Goal: Information Seeking & Learning: Learn about a topic

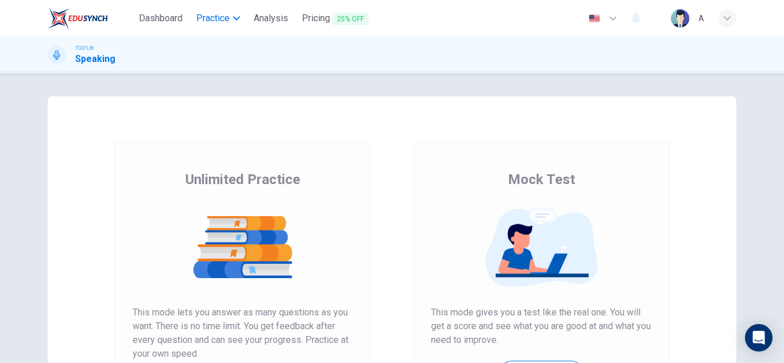
click at [223, 24] on span "Practice" at bounding box center [212, 18] width 33 height 14
click at [228, 17] on span "Practice" at bounding box center [212, 18] width 33 height 14
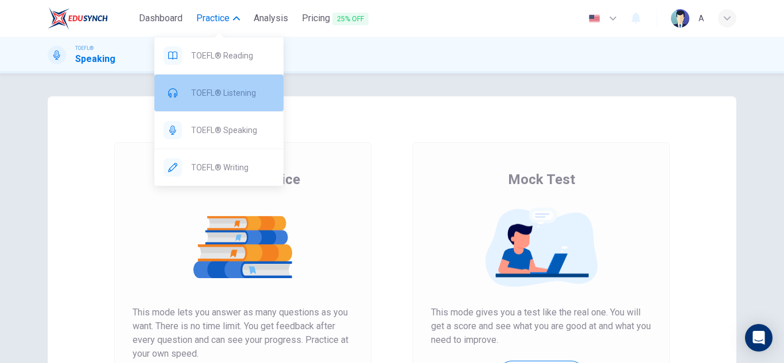
click at [246, 98] on span "TOEFL® Listening" at bounding box center [232, 93] width 83 height 14
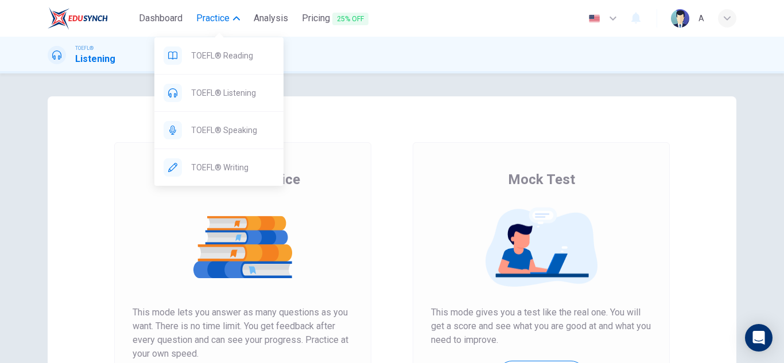
click at [229, 17] on span "Practice" at bounding box center [212, 18] width 33 height 14
click at [237, 17] on icon "button" at bounding box center [236, 18] width 7 height 7
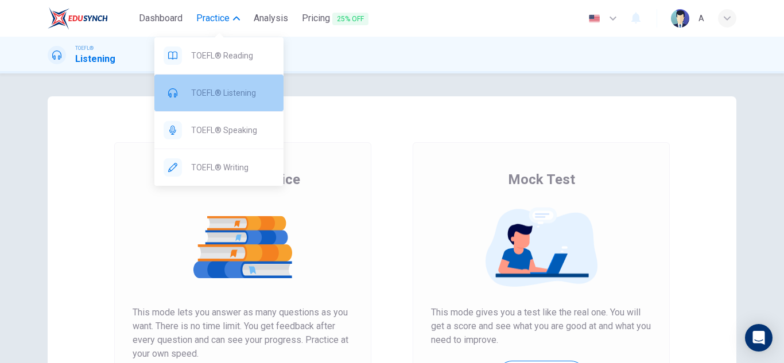
click at [218, 96] on span "TOEFL® Listening" at bounding box center [232, 93] width 83 height 14
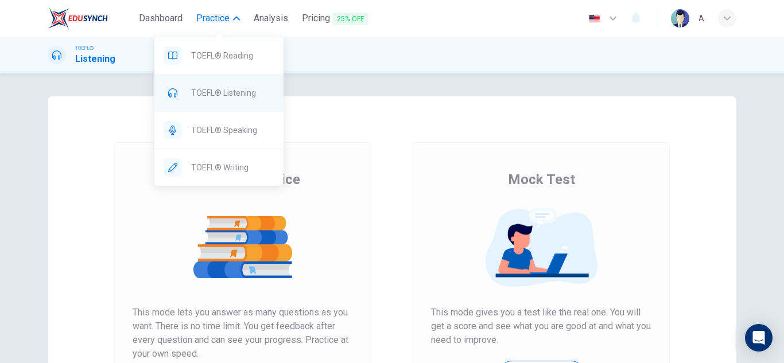
click at [225, 93] on span "TOEFL® Listening" at bounding box center [232, 93] width 83 height 14
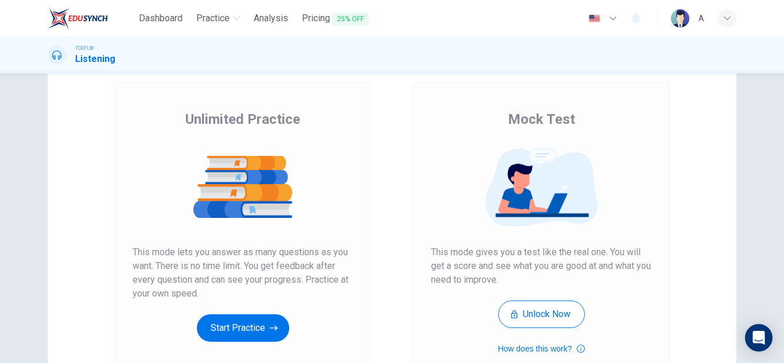
scroll to position [115, 0]
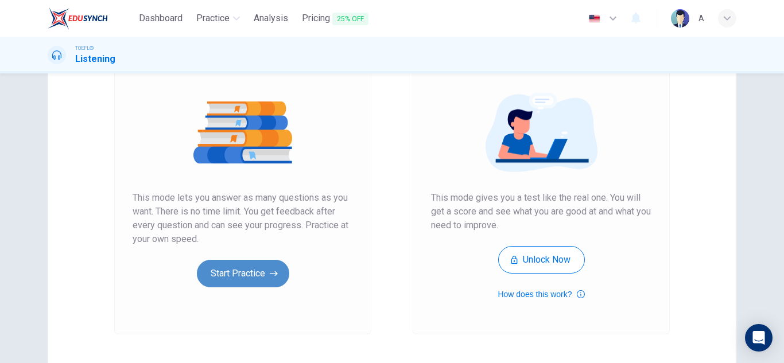
click at [233, 268] on button "Start Practice" at bounding box center [243, 274] width 92 height 28
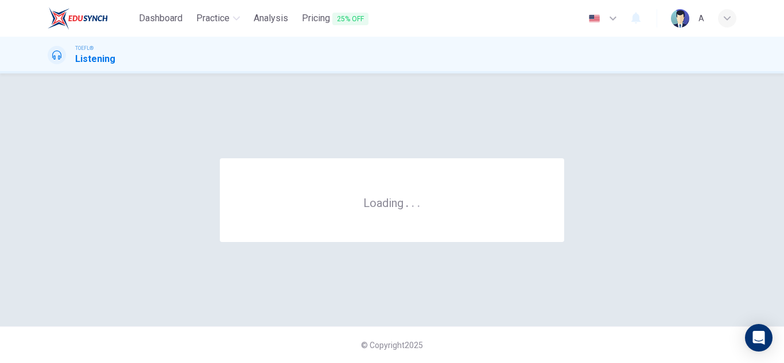
scroll to position [0, 0]
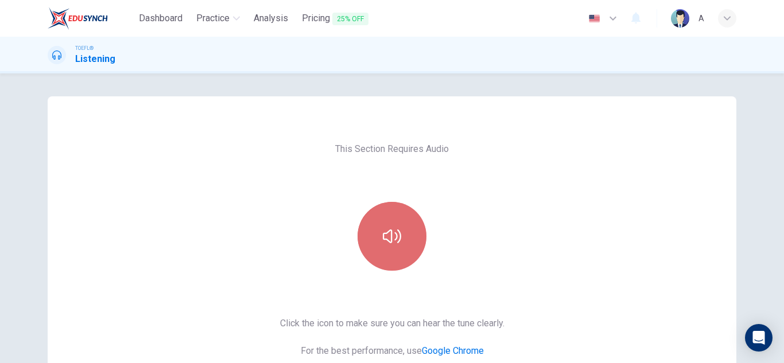
click at [369, 227] on button "button" at bounding box center [392, 236] width 69 height 69
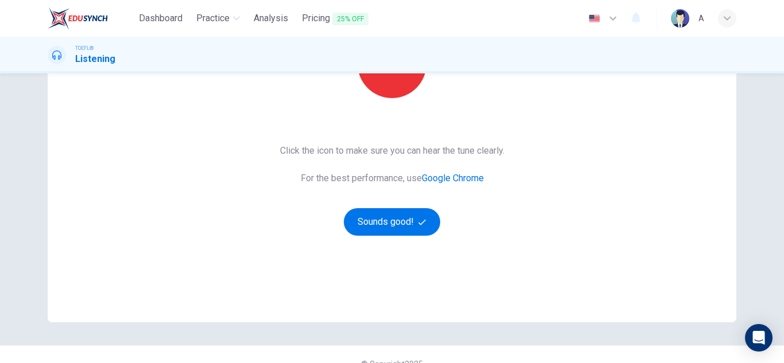
scroll to position [192, 0]
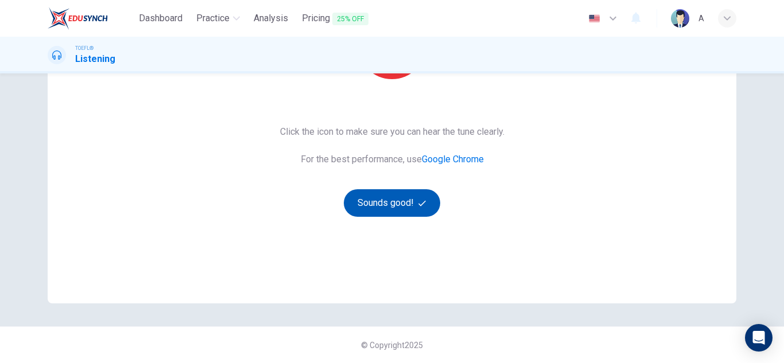
click at [407, 196] on button "Sounds good!" at bounding box center [392, 203] width 96 height 28
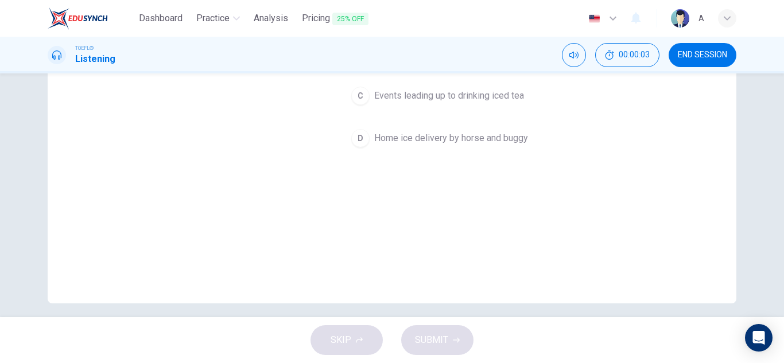
scroll to position [20, 0]
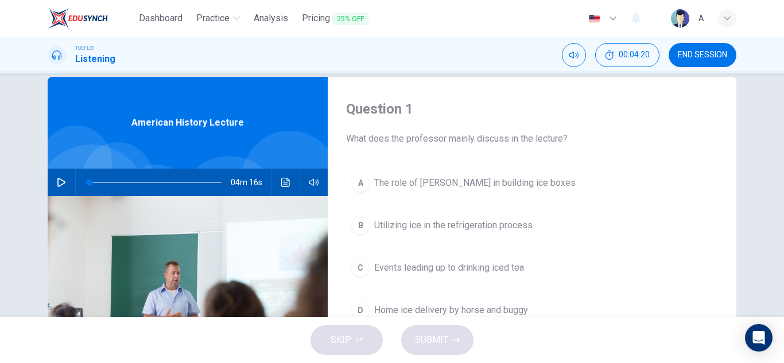
click at [206, 241] on div "Dashboard Practice Analysis Pricing 25% OFF English en ​ A TOEFL® Listening 00:…" at bounding box center [392, 181] width 784 height 363
drag, startPoint x: 0, startPoint y: 84, endPoint x: 0, endPoint y: -9, distance: 93.0
click at [0, 0] on html "Dashboard Practice Analysis Pricing 25% OFF English en ​ A TOEFL® Listening 00:…" at bounding box center [392, 181] width 784 height 363
click at [52, 186] on button "button" at bounding box center [61, 183] width 18 height 28
click at [593, 118] on div "Question 1 What does the professor mainly discuss in the lecture?" at bounding box center [532, 123] width 372 height 46
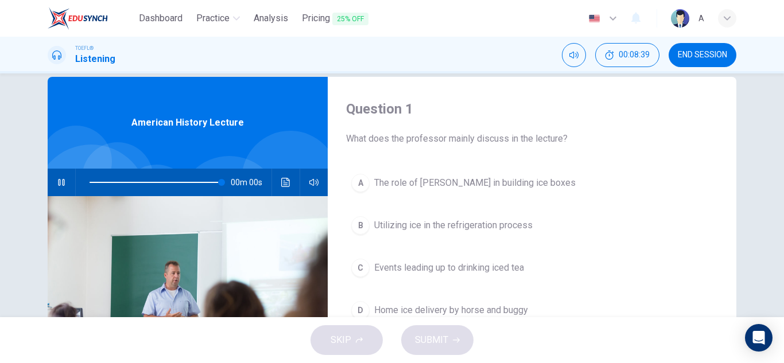
type input "0"
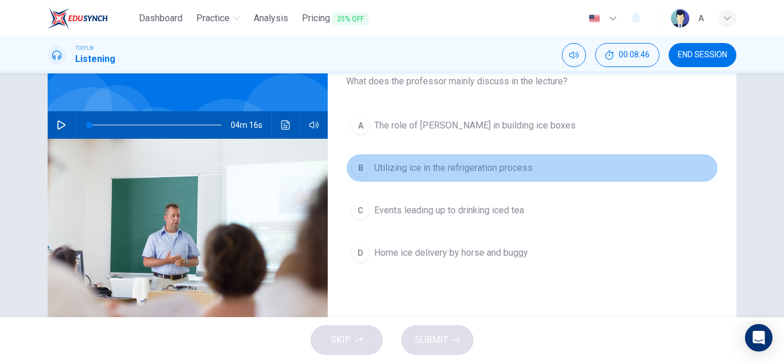
drag, startPoint x: 527, startPoint y: 165, endPoint x: 517, endPoint y: 174, distance: 13.4
click at [524, 168] on span "Utilizing ice in the refrigeration process" at bounding box center [453, 168] width 158 height 14
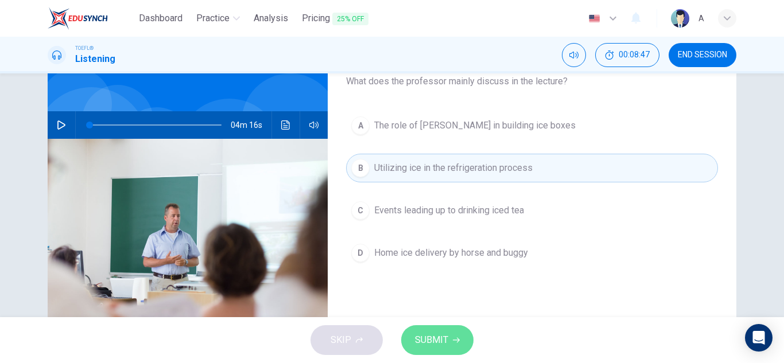
click at [461, 336] on button "SUBMIT" at bounding box center [437, 341] width 72 height 30
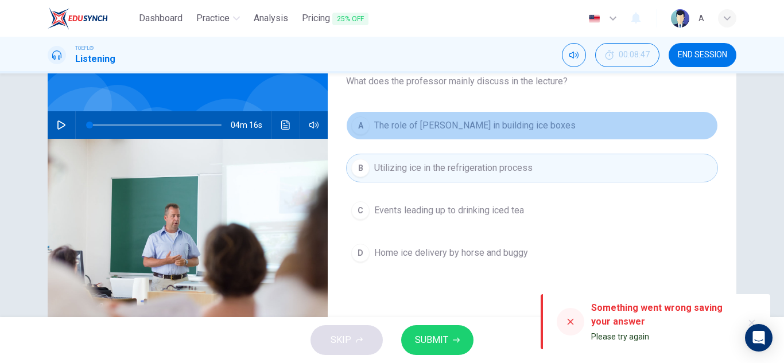
click at [519, 136] on button "A The role of [PERSON_NAME] in building ice boxes" at bounding box center [532, 125] width 372 height 29
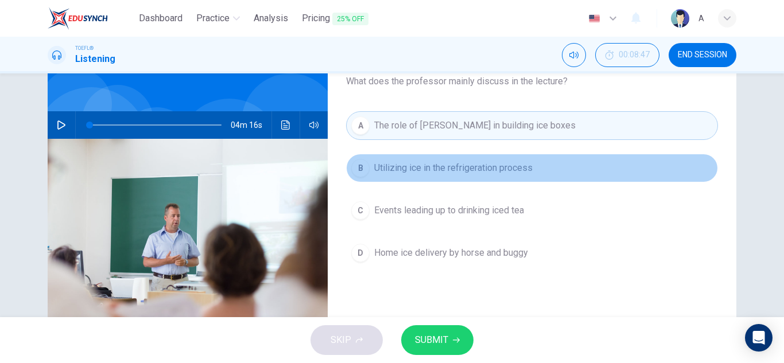
click at [505, 160] on button "B Utilizing ice in the refrigeration process" at bounding box center [532, 168] width 372 height 29
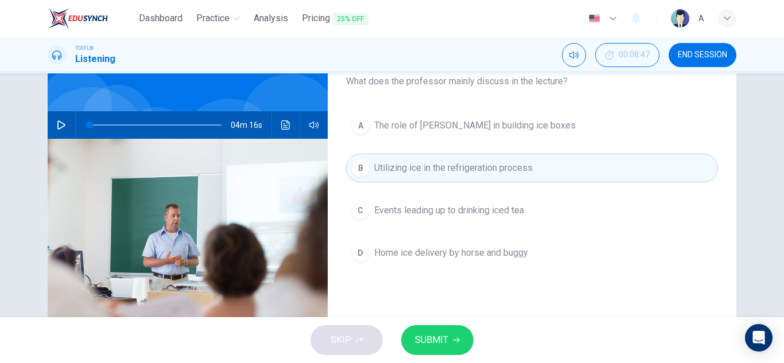
click at [435, 350] on button "SUBMIT" at bounding box center [437, 341] width 72 height 30
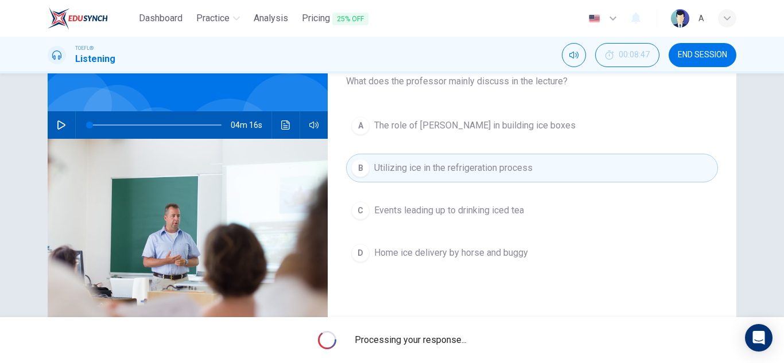
click at [446, 337] on span "Processing your response..." at bounding box center [411, 341] width 112 height 14
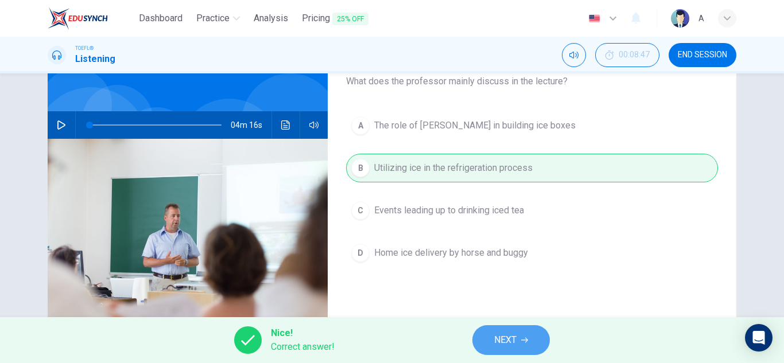
click at [497, 339] on span "NEXT" at bounding box center [505, 340] width 22 height 16
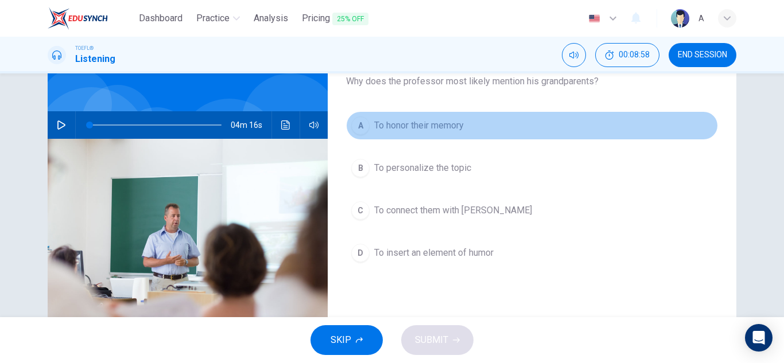
drag, startPoint x: 443, startPoint y: 123, endPoint x: 442, endPoint y: 137, distance: 13.2
click at [443, 124] on span "To honor their memory" at bounding box center [419, 126] width 90 height 14
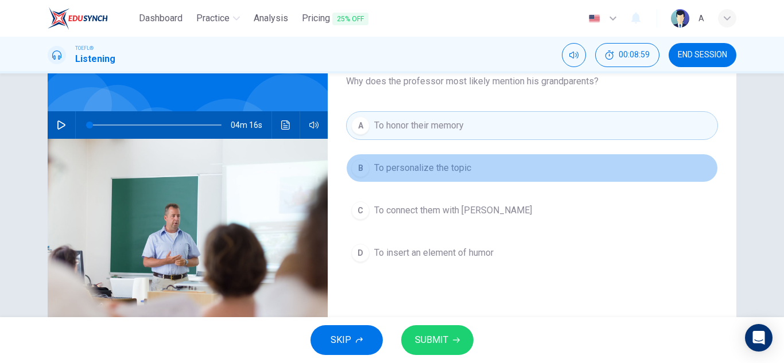
drag, startPoint x: 452, startPoint y: 172, endPoint x: 454, endPoint y: 279, distance: 107.4
click at [452, 171] on span "To personalize the topic" at bounding box center [422, 168] width 97 height 14
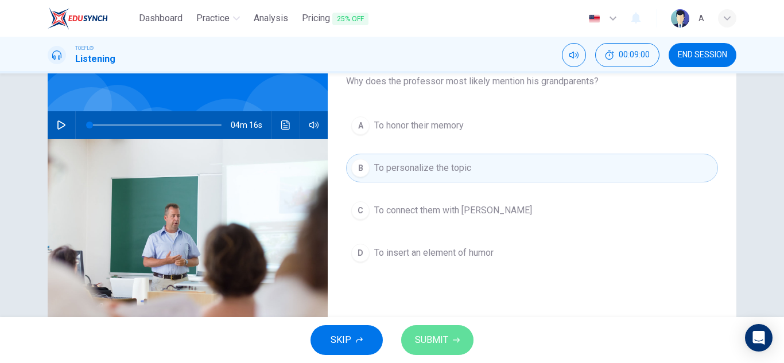
click at [442, 342] on span "SUBMIT" at bounding box center [431, 340] width 33 height 16
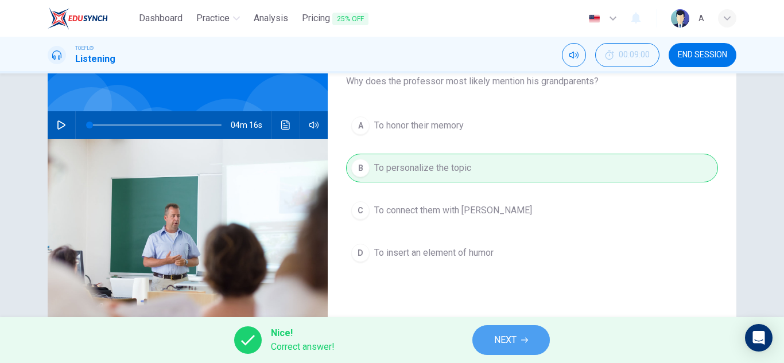
click at [505, 337] on span "NEXT" at bounding box center [505, 340] width 22 height 16
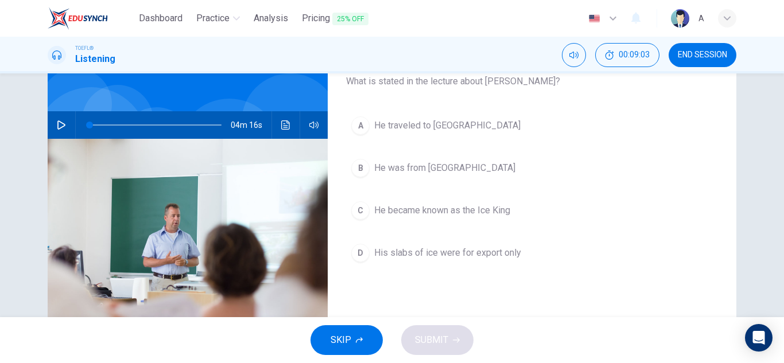
click at [471, 170] on button "B He was from [GEOGRAPHIC_DATA]" at bounding box center [532, 168] width 372 height 29
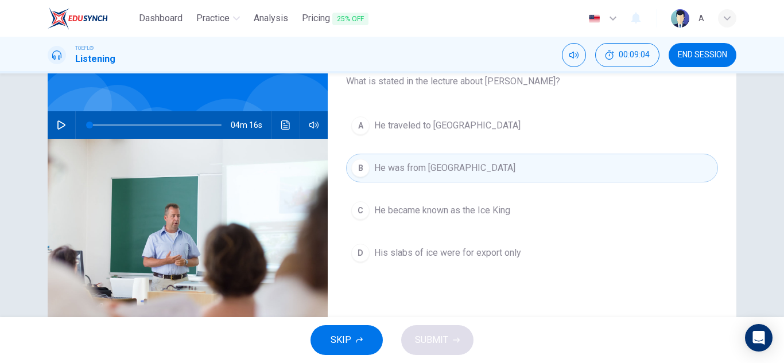
click at [492, 207] on span "He became known as the Ice King" at bounding box center [442, 211] width 136 height 14
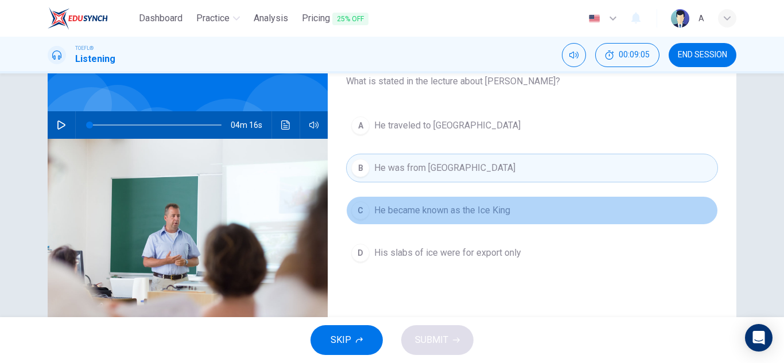
click at [493, 217] on button "C He became known as the Ice King" at bounding box center [532, 210] width 372 height 29
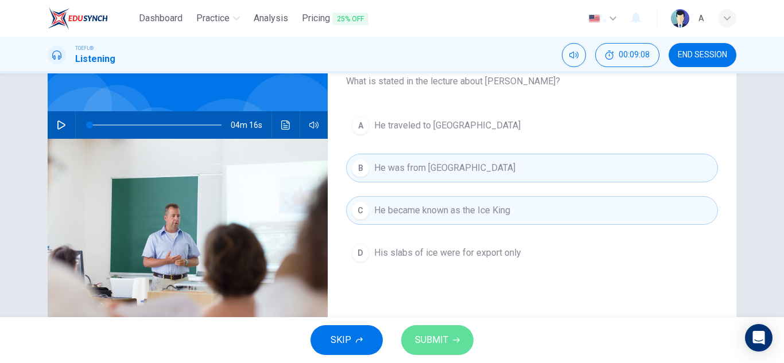
click at [443, 338] on span "SUBMIT" at bounding box center [431, 340] width 33 height 16
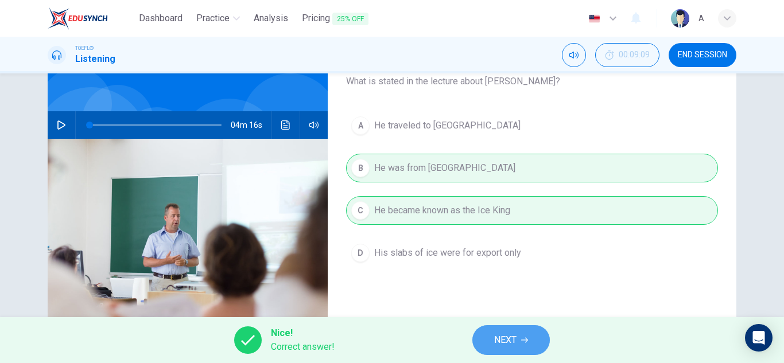
drag, startPoint x: 510, startPoint y: 348, endPoint x: 501, endPoint y: 343, distance: 10.8
click at [511, 347] on span "NEXT" at bounding box center [505, 340] width 22 height 16
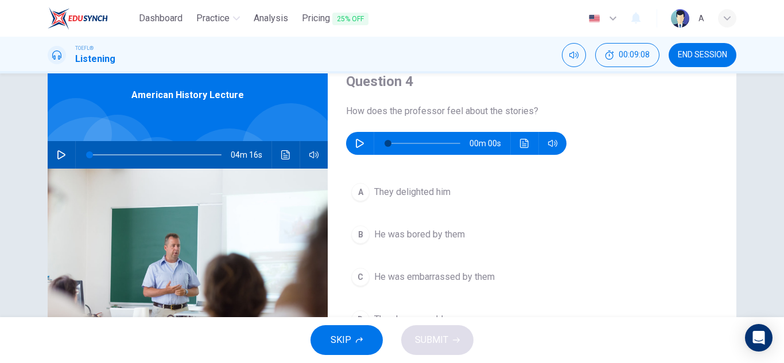
scroll to position [20, 0]
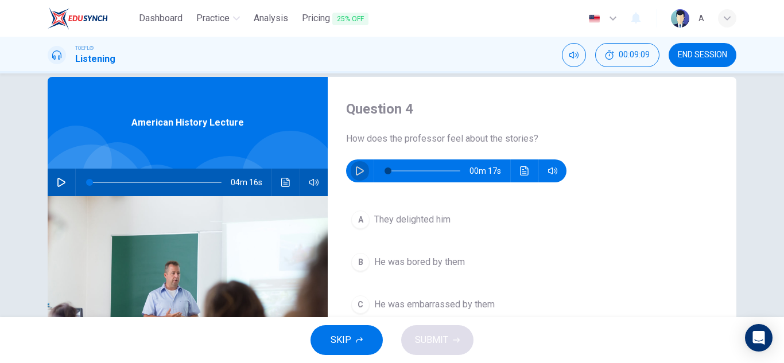
click at [355, 172] on icon "button" at bounding box center [359, 171] width 9 height 9
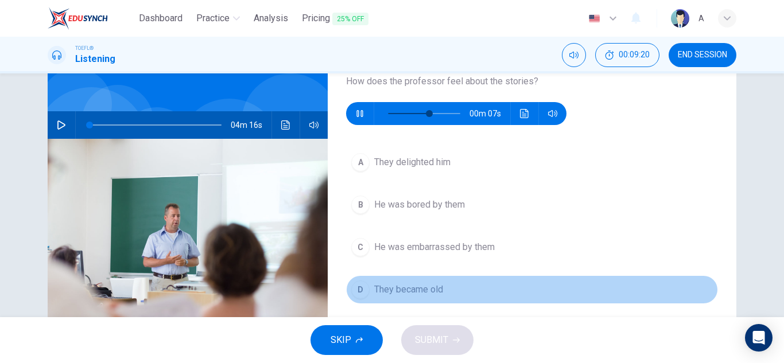
click at [446, 291] on button "D They became old" at bounding box center [532, 290] width 372 height 29
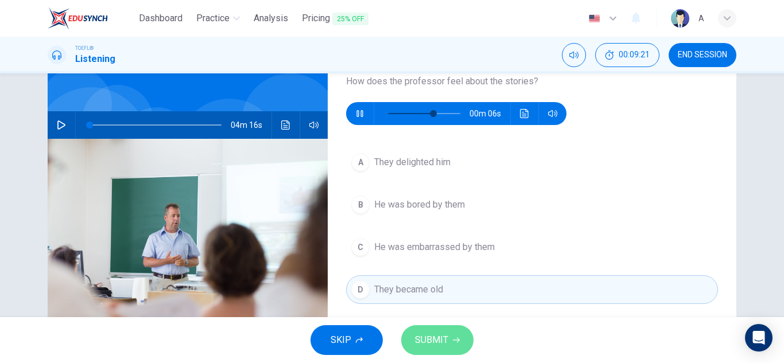
click at [453, 342] on icon "button" at bounding box center [456, 340] width 7 height 7
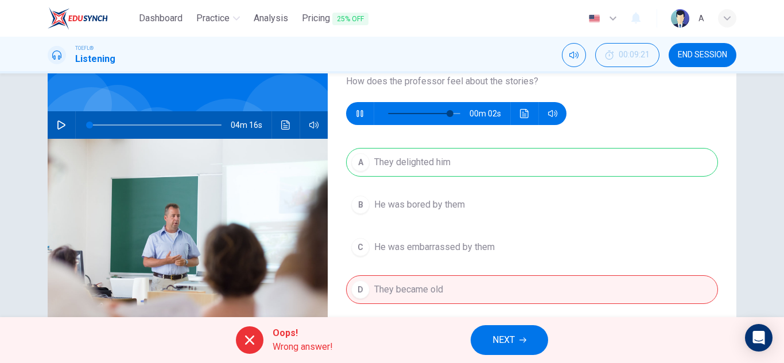
scroll to position [20, 0]
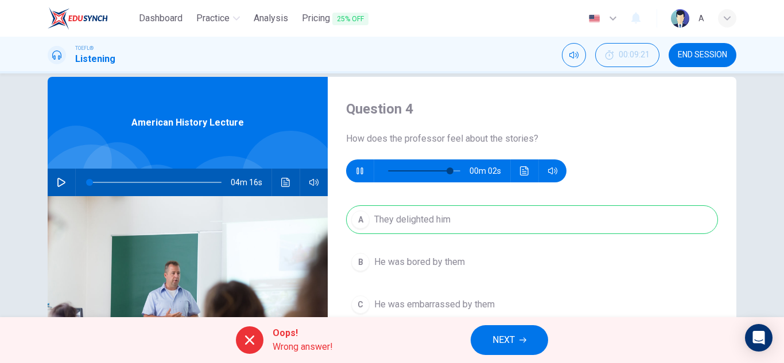
type input "92"
click at [500, 336] on span "NEXT" at bounding box center [504, 340] width 22 height 16
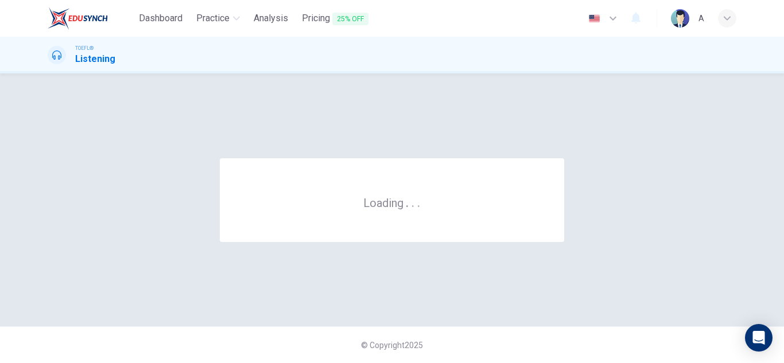
scroll to position [0, 0]
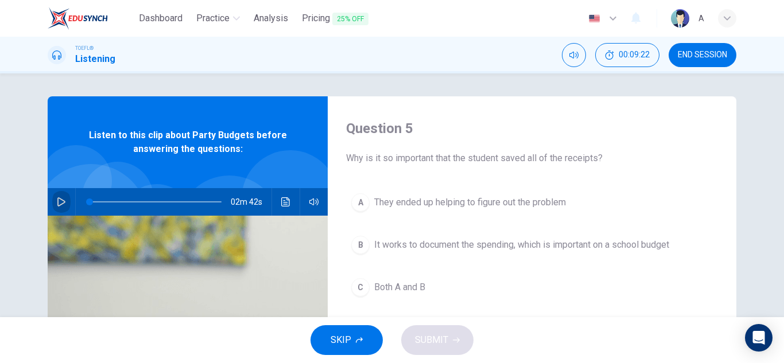
click at [57, 200] on icon "button" at bounding box center [61, 202] width 9 height 9
type input "3"
drag, startPoint x: 784, startPoint y: 71, endPoint x: 185, endPoint y: -50, distance: 610.9
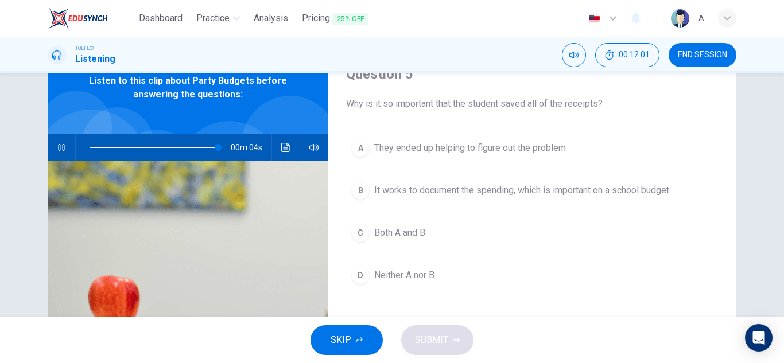
scroll to position [57, 0]
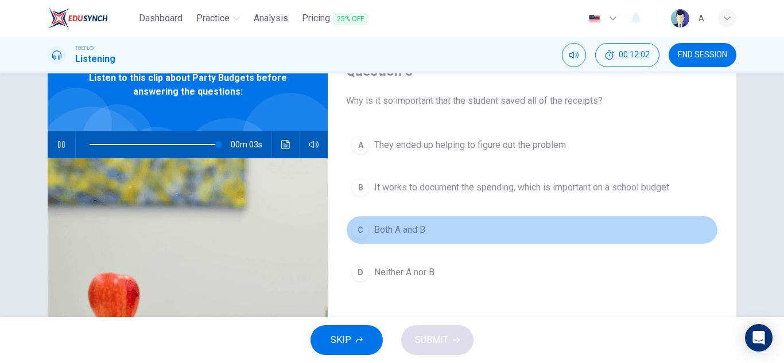
click at [429, 237] on button "C Both A and B" at bounding box center [532, 230] width 372 height 29
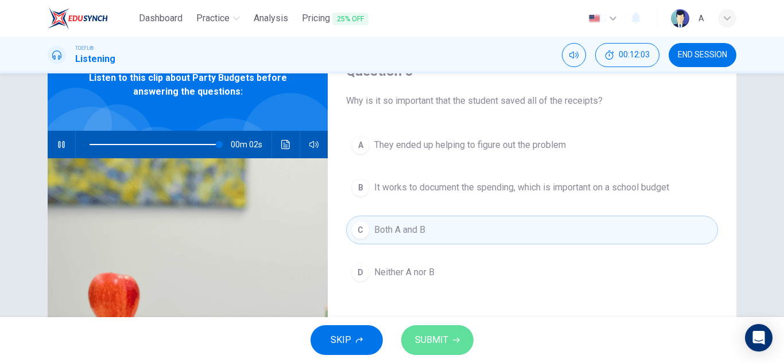
drag, startPoint x: 438, startPoint y: 344, endPoint x: 442, endPoint y: 352, distance: 9.0
click at [439, 347] on span "SUBMIT" at bounding box center [431, 340] width 33 height 16
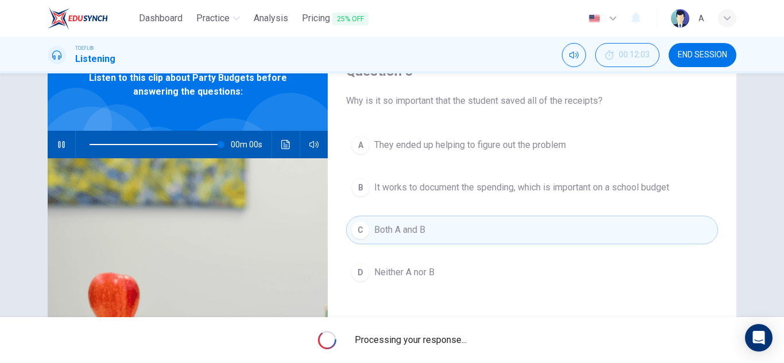
type input "0"
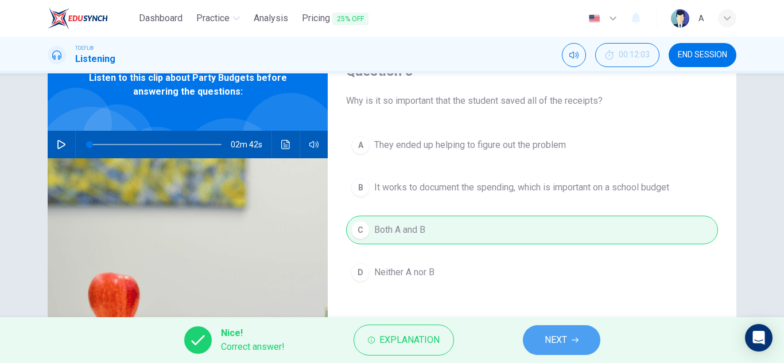
drag, startPoint x: 580, startPoint y: 328, endPoint x: 575, endPoint y: 312, distance: 17.1
click at [578, 326] on button "NEXT" at bounding box center [562, 341] width 78 height 30
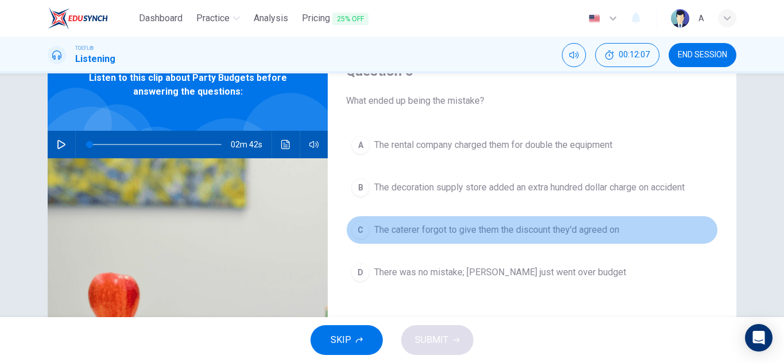
click at [597, 238] on button "C The caterer forgot to give them the discount they'd agreed on" at bounding box center [532, 230] width 372 height 29
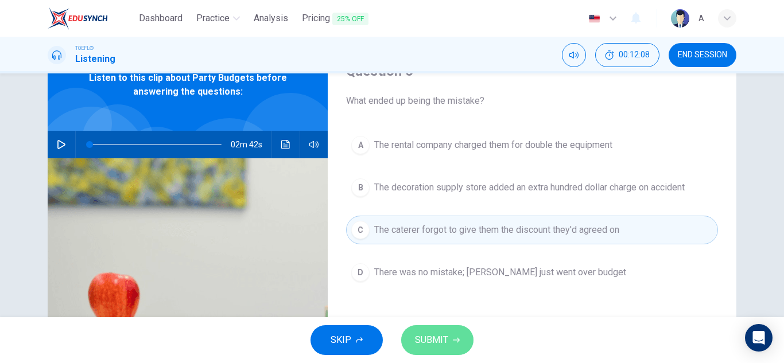
click at [443, 334] on span "SUBMIT" at bounding box center [431, 340] width 33 height 16
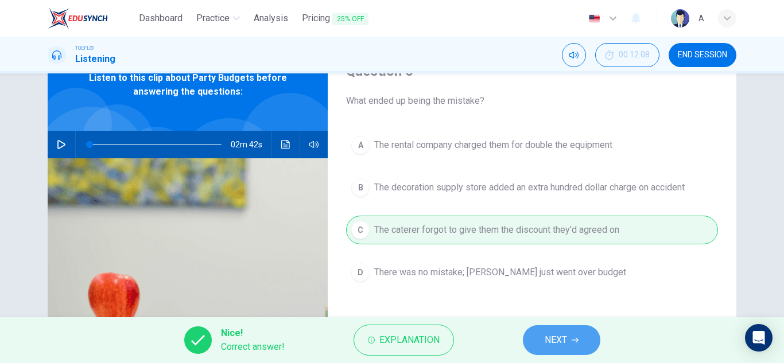
click at [568, 333] on button "NEXT" at bounding box center [562, 341] width 78 height 30
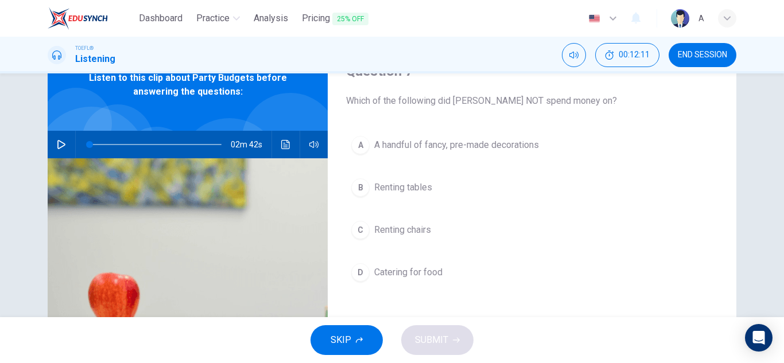
click at [529, 152] on span "A handful of fancy, pre-made decorations" at bounding box center [456, 145] width 165 height 14
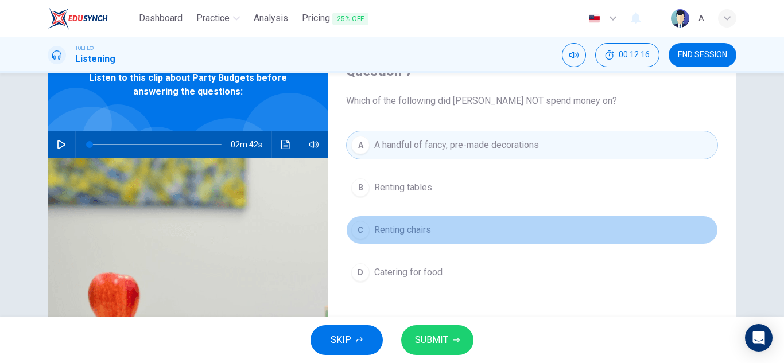
click at [460, 228] on button "C Renting chairs" at bounding box center [532, 230] width 372 height 29
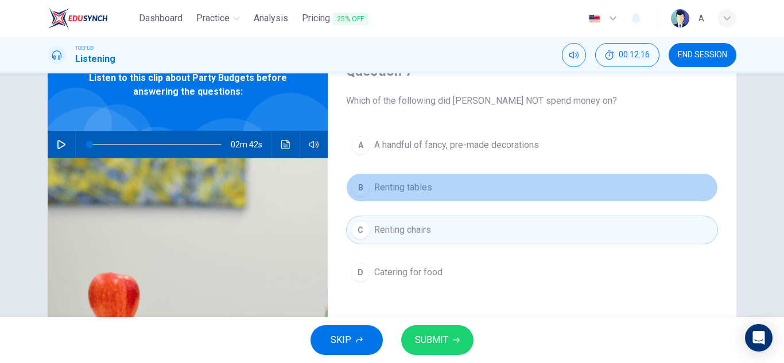
click at [459, 192] on button "B Renting tables" at bounding box center [532, 187] width 372 height 29
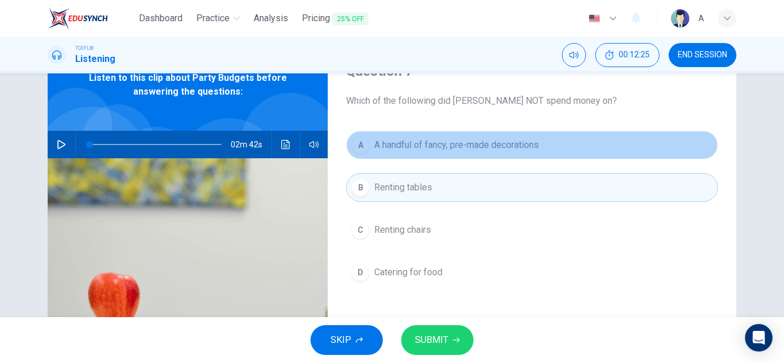
drag, startPoint x: 459, startPoint y: 143, endPoint x: 454, endPoint y: 333, distance: 190.1
click at [458, 144] on span "A handful of fancy, pre-made decorations" at bounding box center [456, 145] width 165 height 14
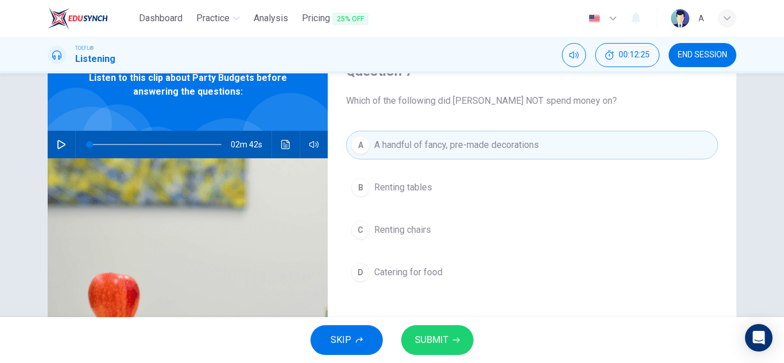
click at [455, 332] on button "SUBMIT" at bounding box center [437, 341] width 72 height 30
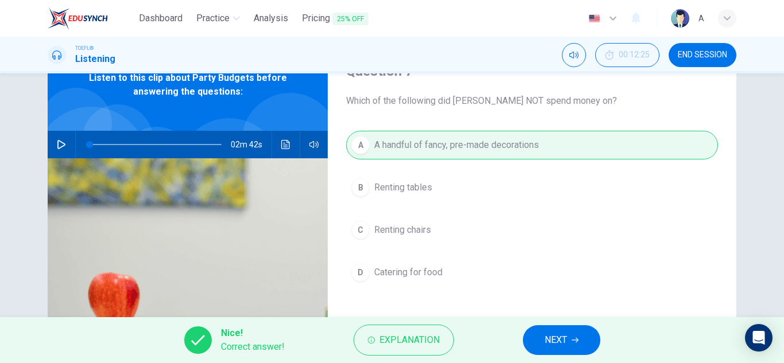
click at [547, 341] on span "NEXT" at bounding box center [556, 340] width 22 height 16
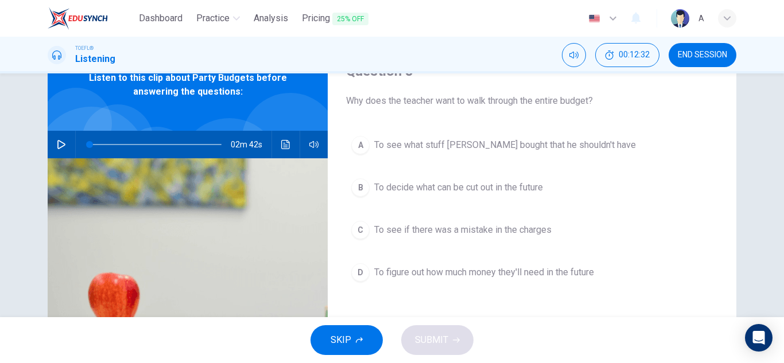
click at [474, 220] on button "C To see if there was a mistake in the charges" at bounding box center [532, 230] width 372 height 29
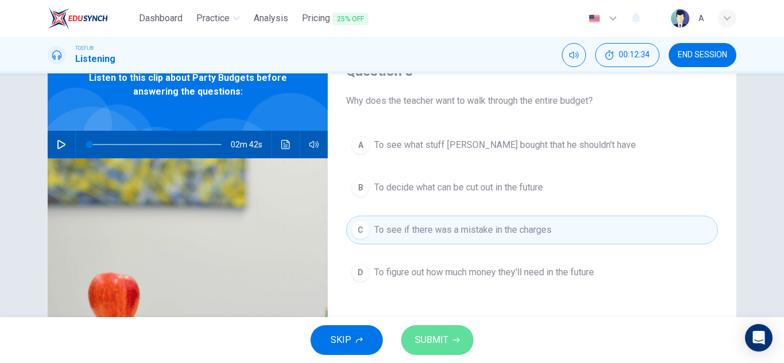
click at [455, 333] on button "SUBMIT" at bounding box center [437, 341] width 72 height 30
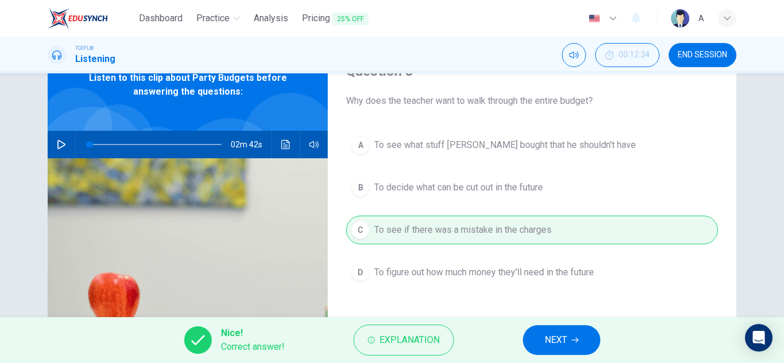
click at [547, 341] on span "NEXT" at bounding box center [556, 340] width 22 height 16
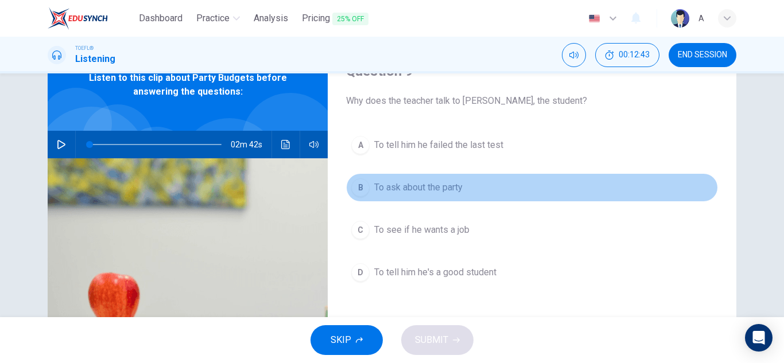
click at [394, 188] on span "To ask about the party" at bounding box center [418, 188] width 88 height 14
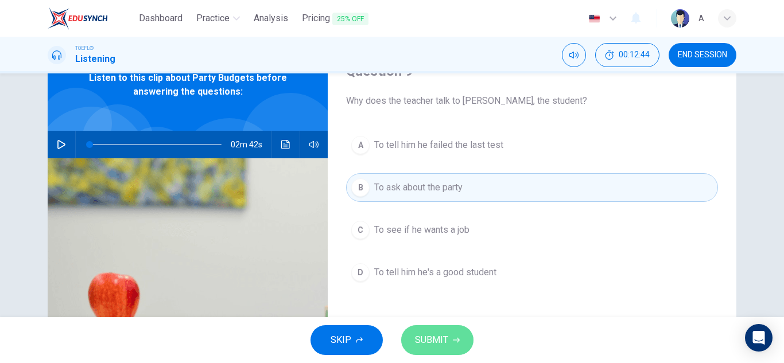
click at [456, 328] on button "SUBMIT" at bounding box center [437, 341] width 72 height 30
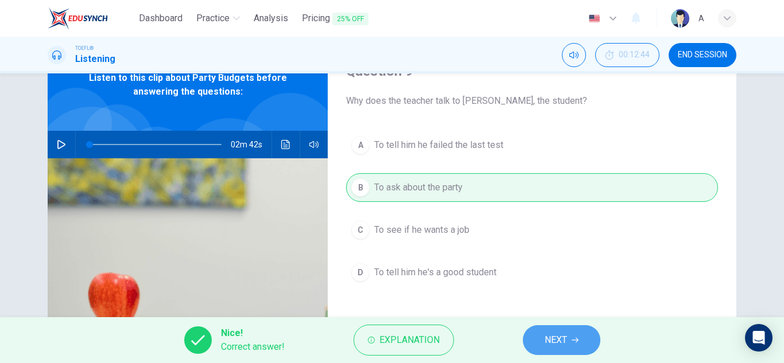
click at [535, 350] on button "NEXT" at bounding box center [562, 341] width 78 height 30
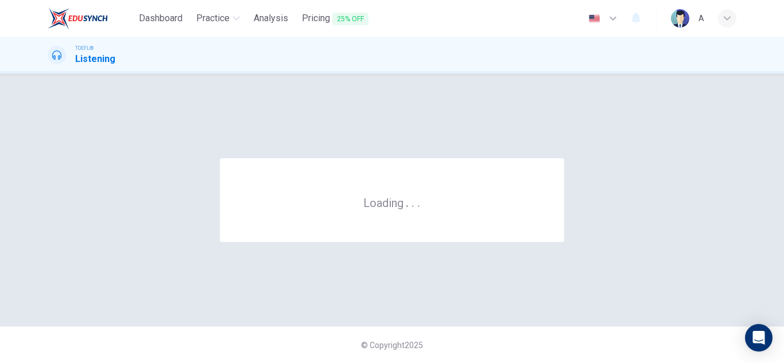
scroll to position [0, 0]
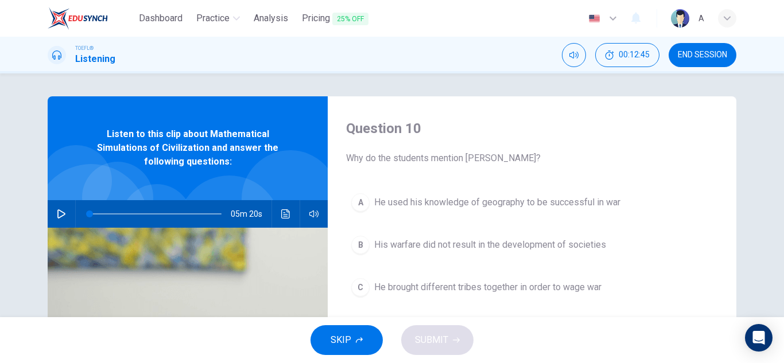
click at [64, 213] on button "button" at bounding box center [61, 214] width 18 height 28
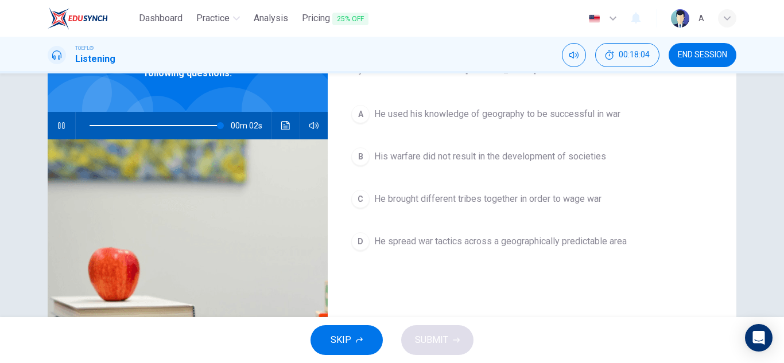
scroll to position [172, 0]
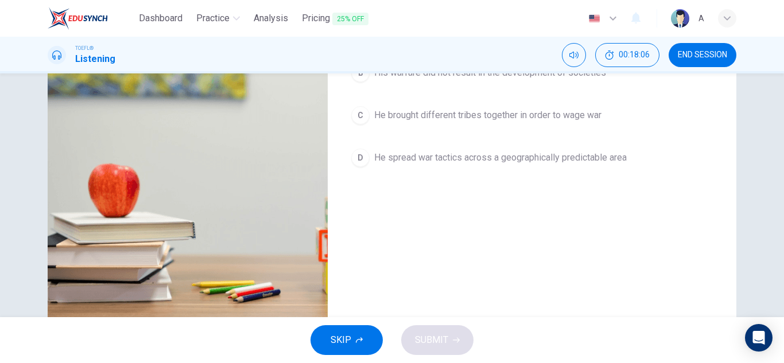
type input "0"
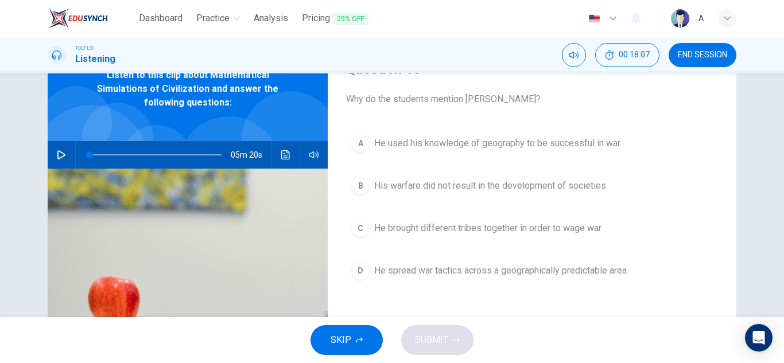
scroll to position [57, 0]
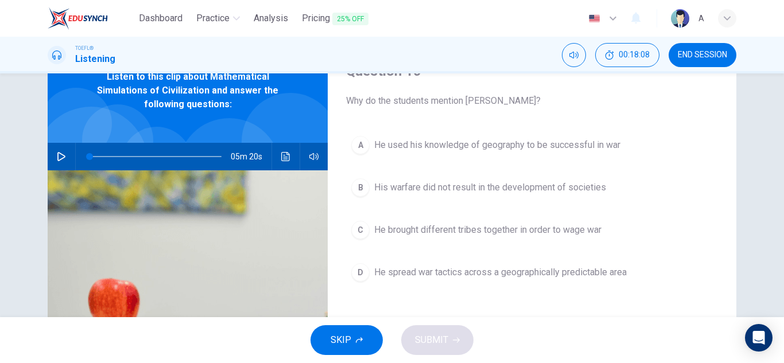
click at [560, 159] on button "A He used his knowledge of geography to be successful in war" at bounding box center [532, 145] width 372 height 29
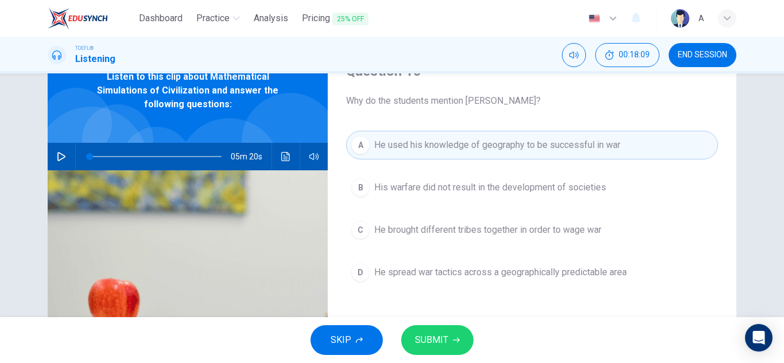
click at [469, 337] on button "SUBMIT" at bounding box center [437, 341] width 72 height 30
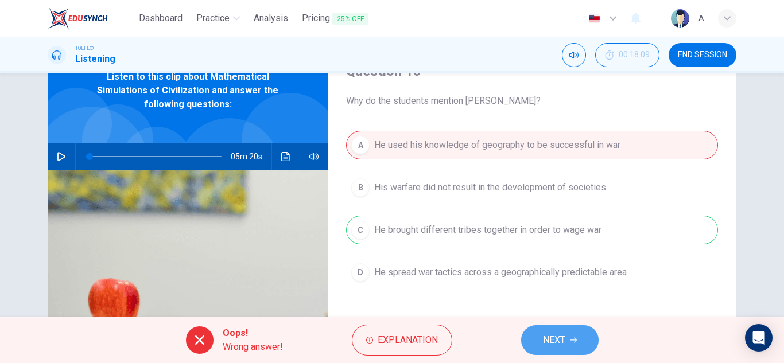
click at [536, 327] on button "NEXT" at bounding box center [560, 341] width 78 height 30
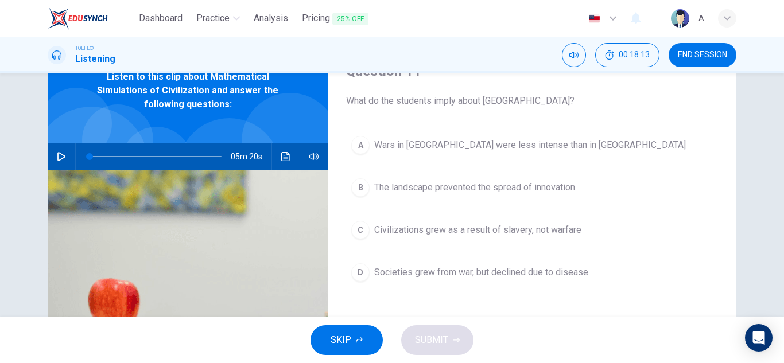
click at [545, 207] on div "A Wars in [GEOGRAPHIC_DATA] were less intense than in [GEOGRAPHIC_DATA] B The l…" at bounding box center [532, 220] width 372 height 179
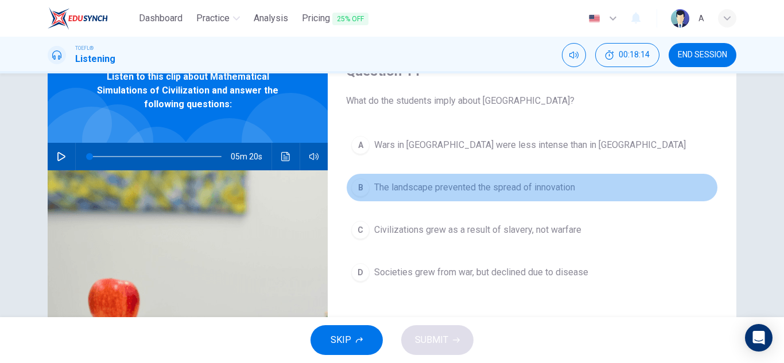
click at [559, 191] on span "The landscape prevented the spread of innovation" at bounding box center [474, 188] width 201 height 14
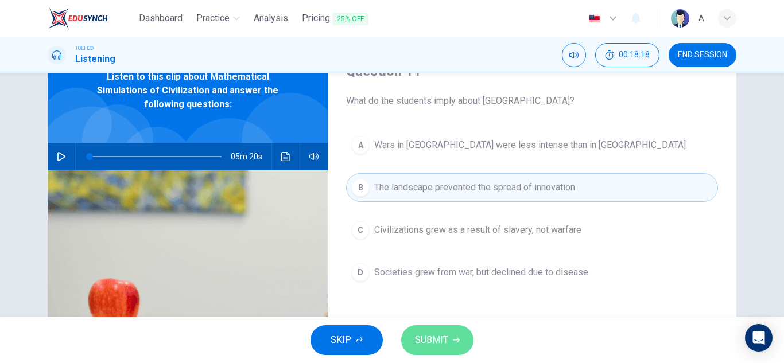
click at [454, 344] on button "SUBMIT" at bounding box center [437, 341] width 72 height 30
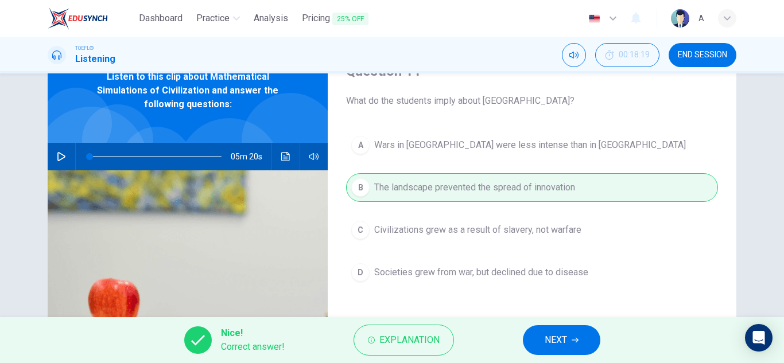
click at [552, 340] on span "NEXT" at bounding box center [556, 340] width 22 height 16
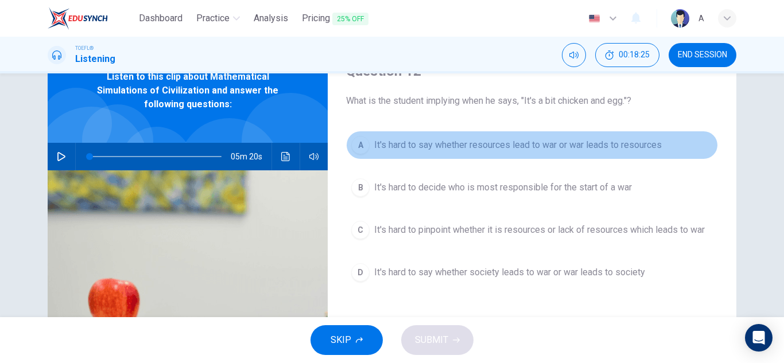
click at [605, 136] on button "A It's hard to say whether resources lead to war or war leads to resources" at bounding box center [532, 145] width 372 height 29
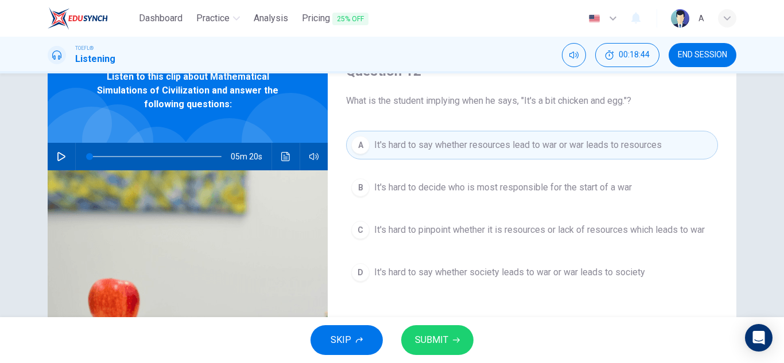
drag, startPoint x: 461, startPoint y: 339, endPoint x: 554, endPoint y: 305, distance: 99.0
click at [554, 305] on div "Dashboard Practice Analysis Pricing 25% OFF English en ​ A TOEFL® Listening 00:…" at bounding box center [392, 181] width 784 height 363
click at [474, 324] on div "SKIP SUBMIT" at bounding box center [392, 341] width 784 height 46
click at [457, 327] on button "SUBMIT" at bounding box center [437, 341] width 72 height 30
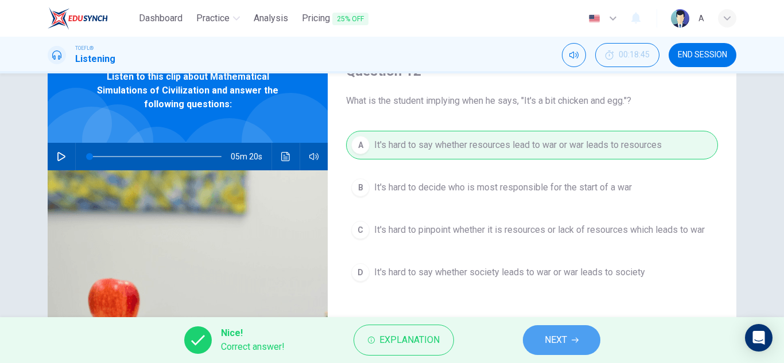
click at [564, 340] on span "NEXT" at bounding box center [556, 340] width 22 height 16
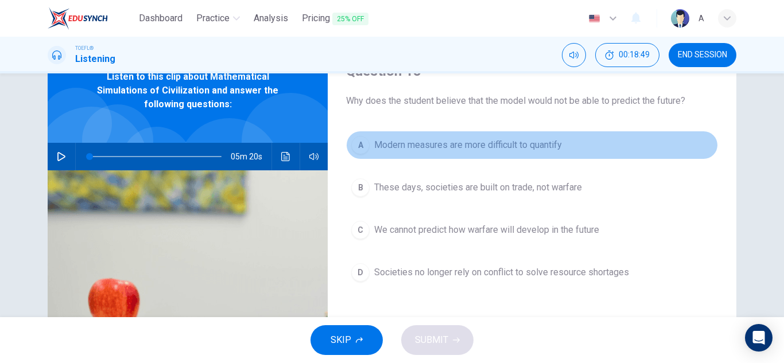
click at [540, 133] on button "A Modern measures are more difficult to quantify" at bounding box center [532, 145] width 372 height 29
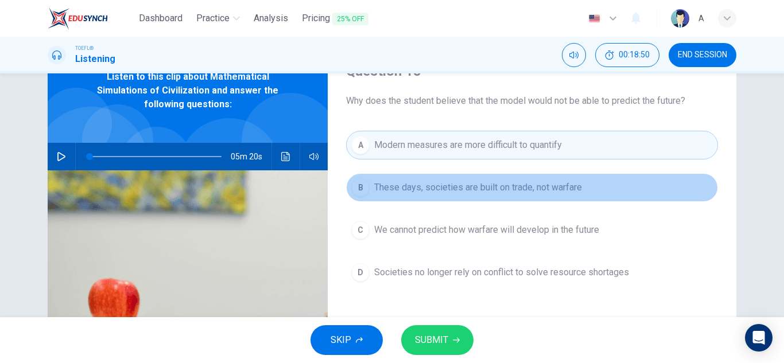
click at [539, 175] on button "B These days, societies are built on trade, not warfare" at bounding box center [532, 187] width 372 height 29
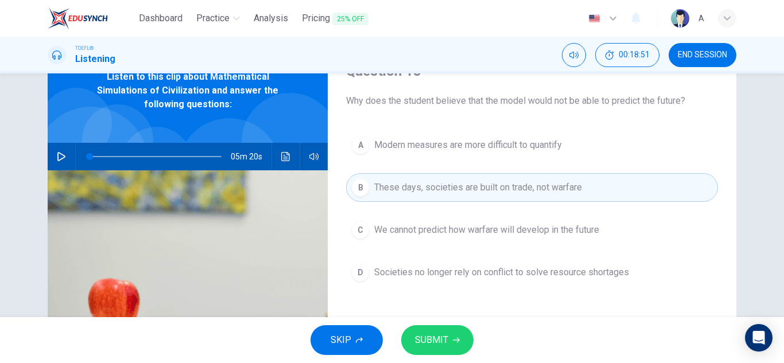
drag, startPoint x: 452, startPoint y: 324, endPoint x: 463, endPoint y: 319, distance: 12.1
click at [456, 321] on div "SKIP SUBMIT" at bounding box center [392, 341] width 784 height 46
drag, startPoint x: 469, startPoint y: 331, endPoint x: 450, endPoint y: 342, distance: 21.9
click at [450, 342] on button "SUBMIT" at bounding box center [437, 341] width 72 height 30
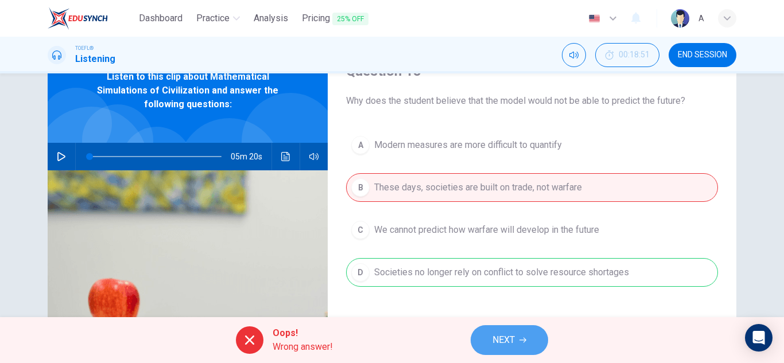
click at [527, 354] on button "NEXT" at bounding box center [510, 341] width 78 height 30
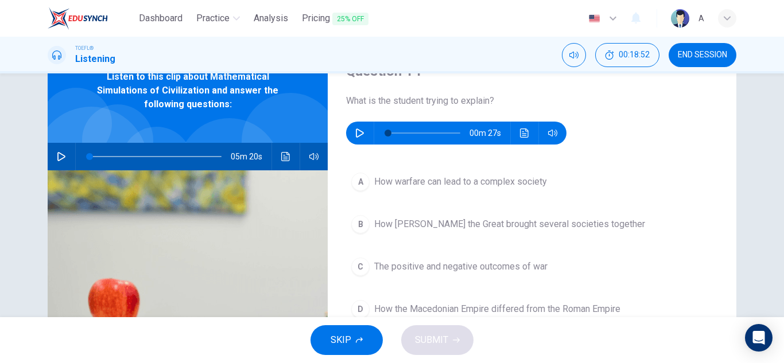
click at [357, 131] on icon "button" at bounding box center [359, 133] width 9 height 9
drag, startPoint x: 468, startPoint y: 162, endPoint x: 464, endPoint y: 210, distance: 47.8
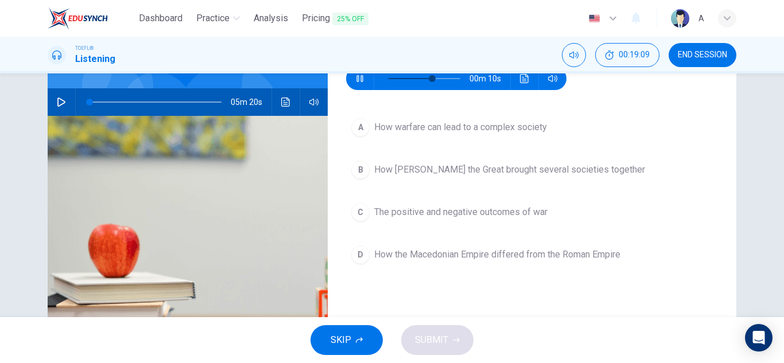
scroll to position [115, 0]
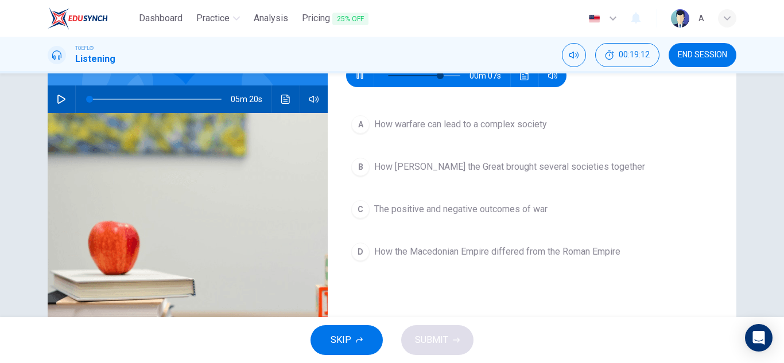
click at [478, 159] on button "B How [PERSON_NAME] the Great brought several societies together" at bounding box center [532, 167] width 372 height 29
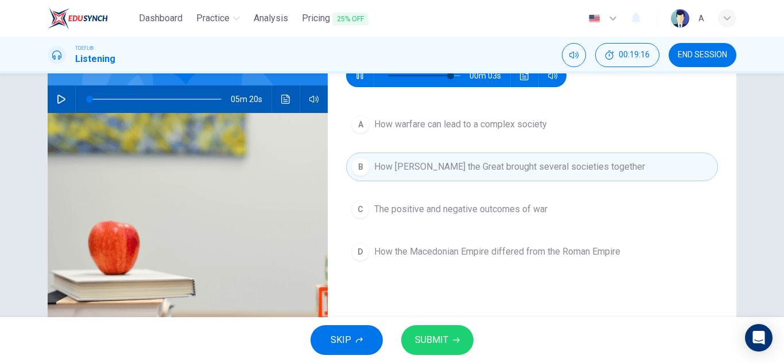
click at [548, 145] on div "A How warfare can lead to a complex society B How [PERSON_NAME] the Great broug…" at bounding box center [532, 199] width 372 height 179
click at [549, 131] on button "A How warfare can lead to a complex society" at bounding box center [532, 124] width 372 height 29
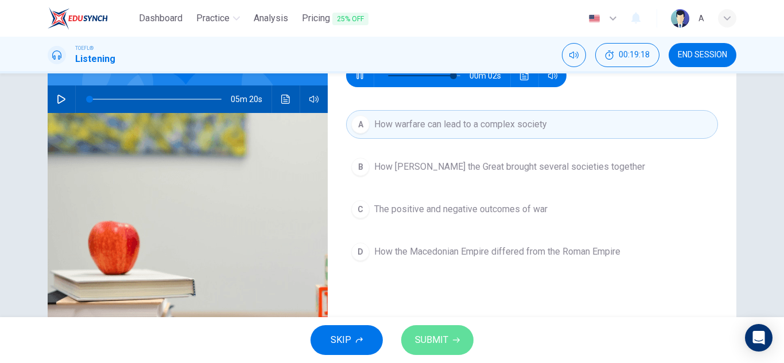
click at [441, 330] on button "SUBMIT" at bounding box center [437, 341] width 72 height 30
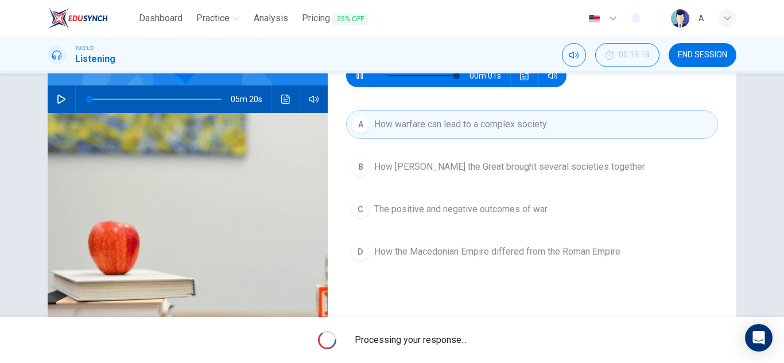
type input "94"
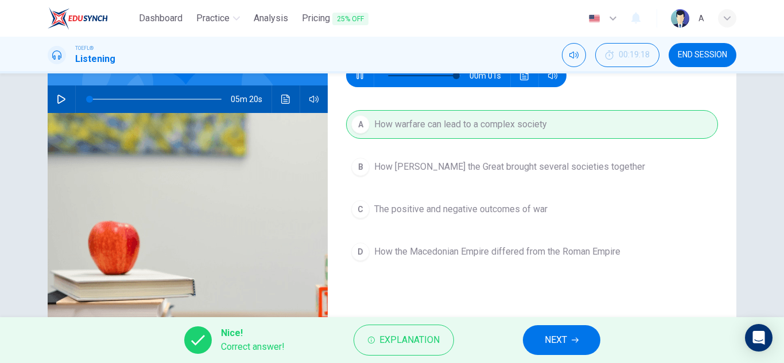
click at [541, 336] on button "NEXT" at bounding box center [562, 341] width 78 height 30
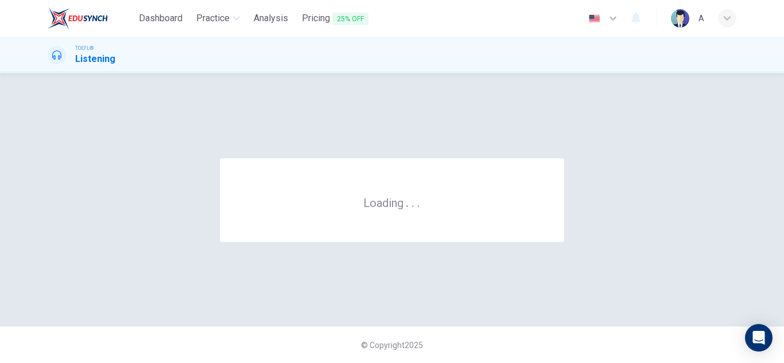
scroll to position [0, 0]
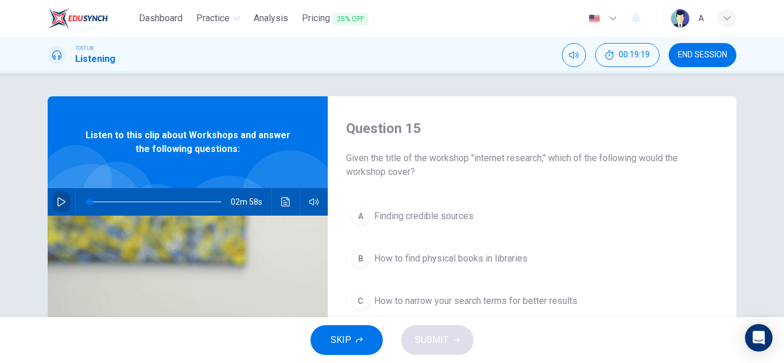
click at [55, 196] on button "button" at bounding box center [61, 202] width 18 height 28
type input "0"
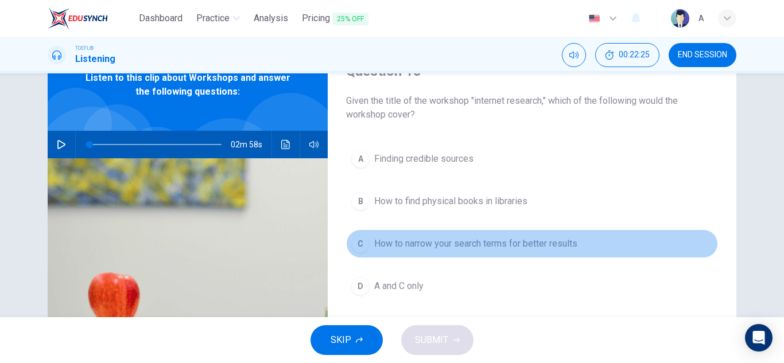
click at [492, 247] on span "How to narrow your search terms for better results" at bounding box center [475, 244] width 203 height 14
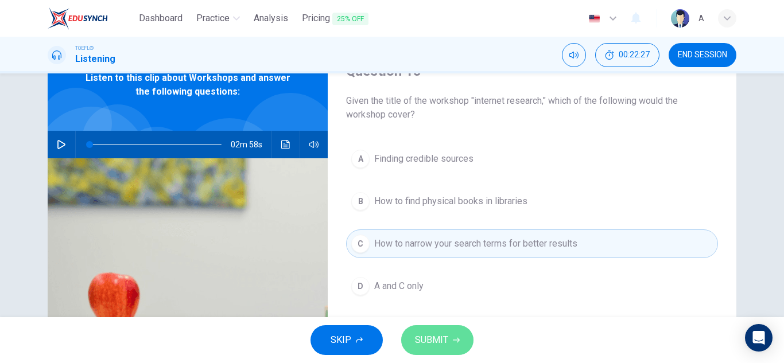
click at [417, 337] on span "SUBMIT" at bounding box center [431, 340] width 33 height 16
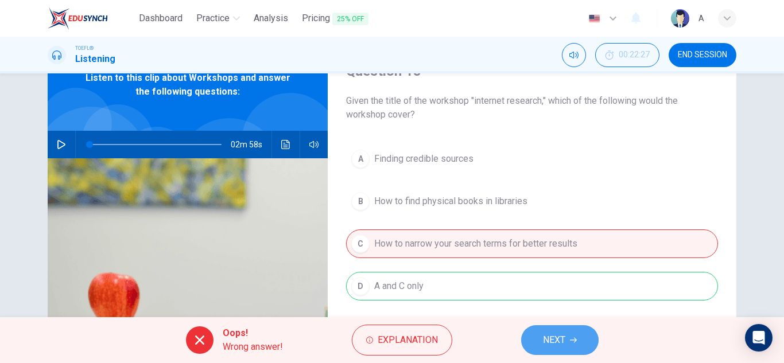
click at [541, 332] on button "NEXT" at bounding box center [560, 341] width 78 height 30
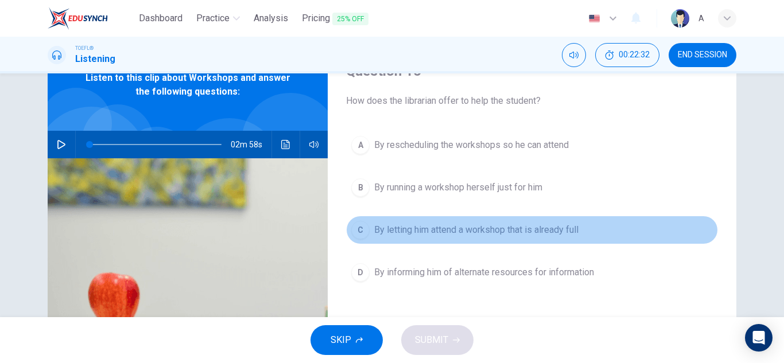
click at [463, 226] on span "By letting him attend a workshop that is already full" at bounding box center [476, 230] width 204 height 14
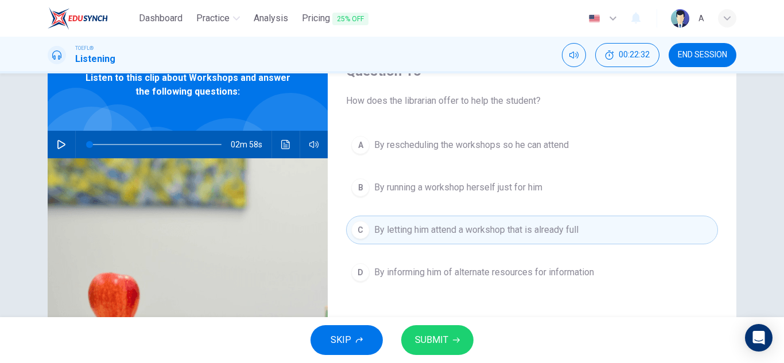
click at [464, 284] on button "D By informing him of alternate resources for information" at bounding box center [532, 272] width 372 height 29
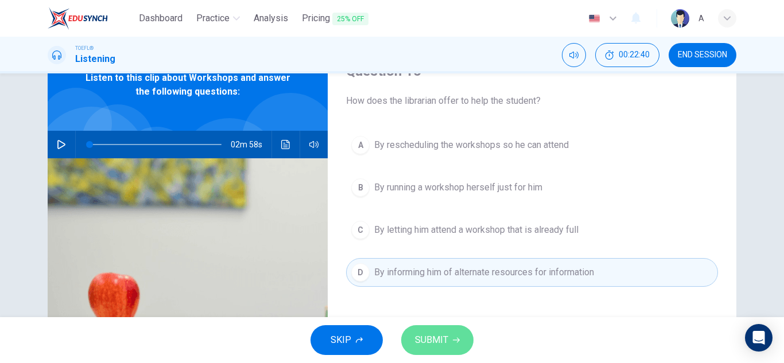
click at [444, 336] on span "SUBMIT" at bounding box center [431, 340] width 33 height 16
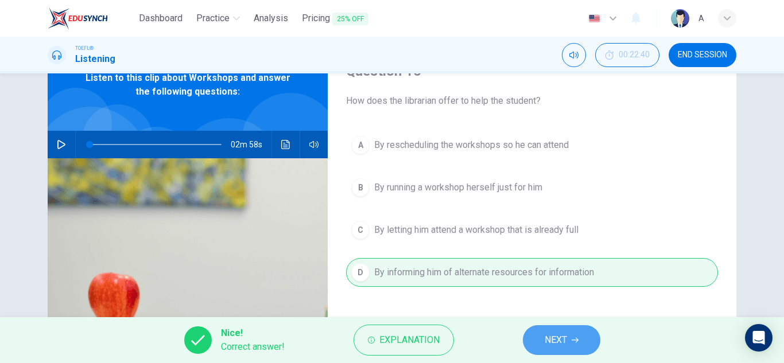
click at [567, 345] on span "NEXT" at bounding box center [556, 340] width 22 height 16
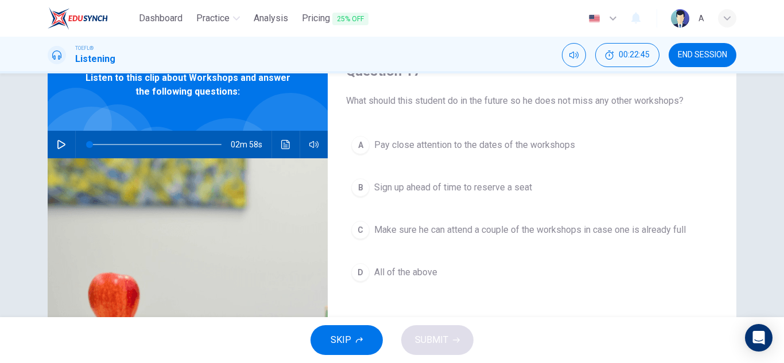
click at [518, 138] on span "Pay close attention to the dates of the workshops" at bounding box center [474, 145] width 201 height 14
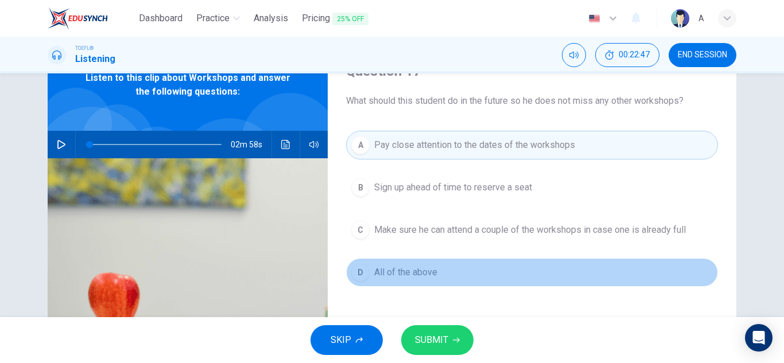
click at [412, 282] on button "D All of the above" at bounding box center [532, 272] width 372 height 29
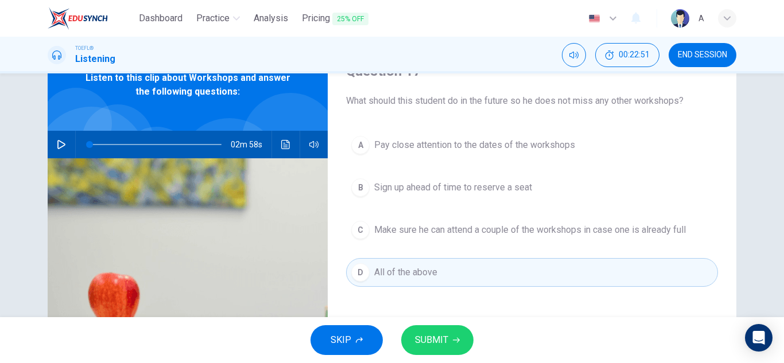
click at [458, 346] on button "SUBMIT" at bounding box center [437, 341] width 72 height 30
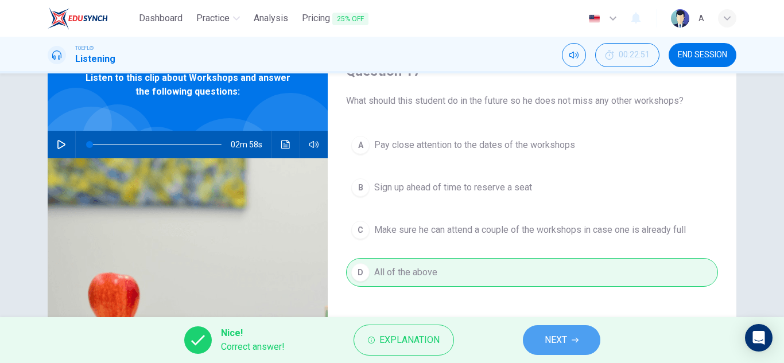
click at [553, 344] on span "NEXT" at bounding box center [556, 340] width 22 height 16
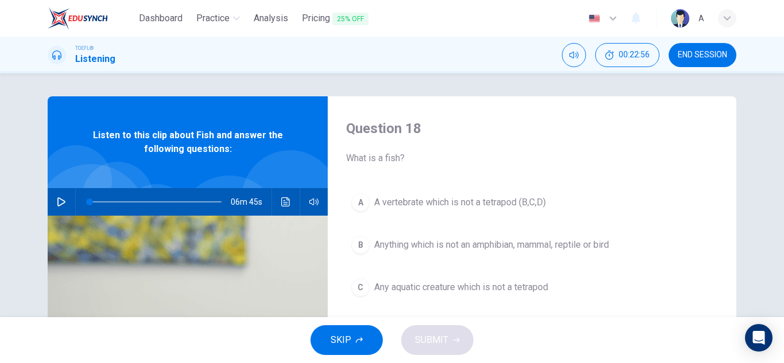
drag, startPoint x: 640, startPoint y: 56, endPoint x: 703, endPoint y: 6, distance: 80.6
click at [657, 121] on div "Dashboard Practice Analysis Pricing 25% OFF English en ​ A TOEFL® Listening 00:…" at bounding box center [392, 181] width 784 height 363
